Goal: Navigation & Orientation: Go to known website

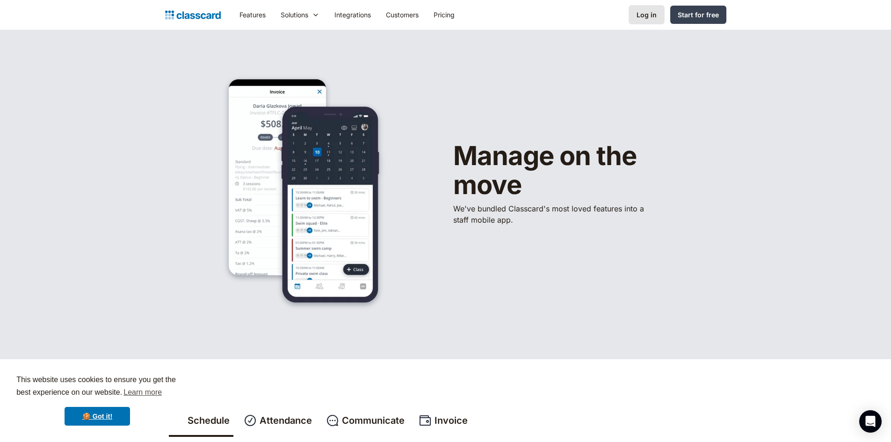
click at [648, 16] on div "Log in" at bounding box center [647, 15] width 20 height 10
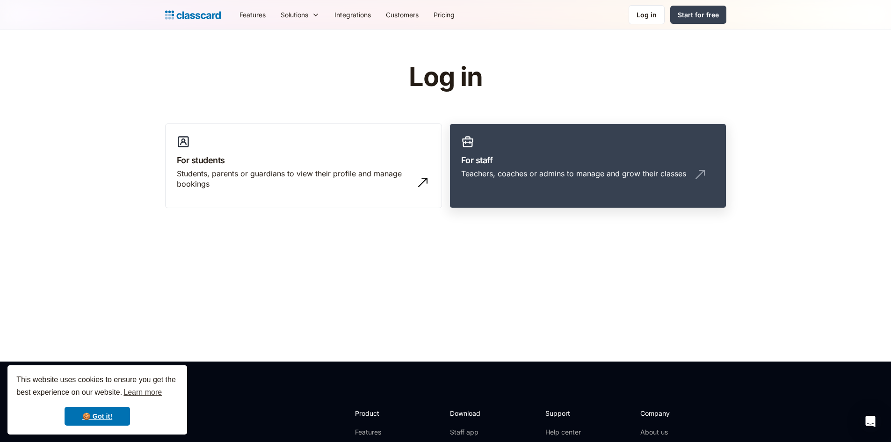
click at [650, 189] on link "For staff Teachers, coaches or admins to manage and grow their classes" at bounding box center [587, 165] width 277 height 85
